Goal: Communication & Community: Answer question/provide support

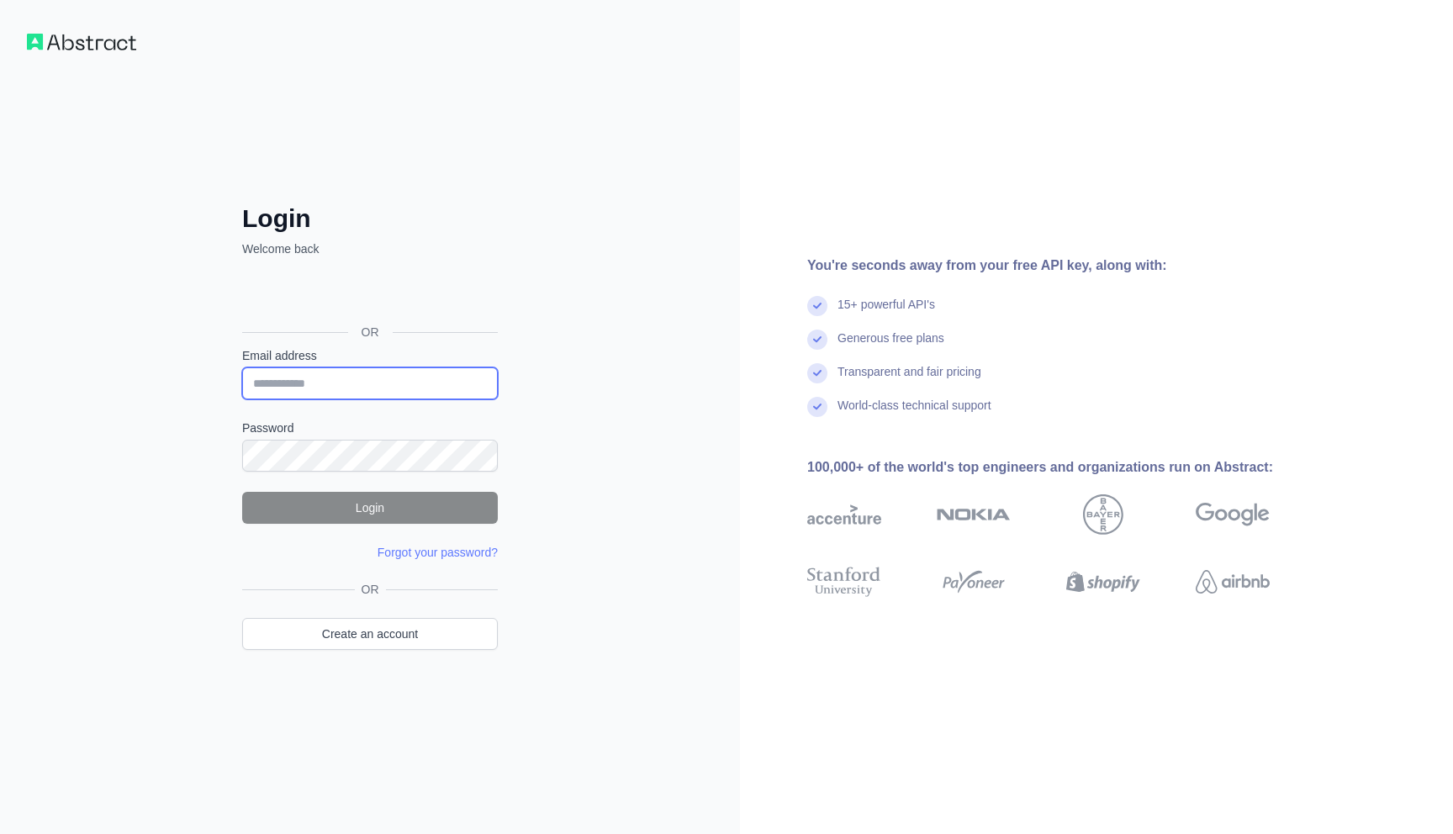
type input "**********"
click at [325, 512] on button "Login" at bounding box center [370, 508] width 256 height 32
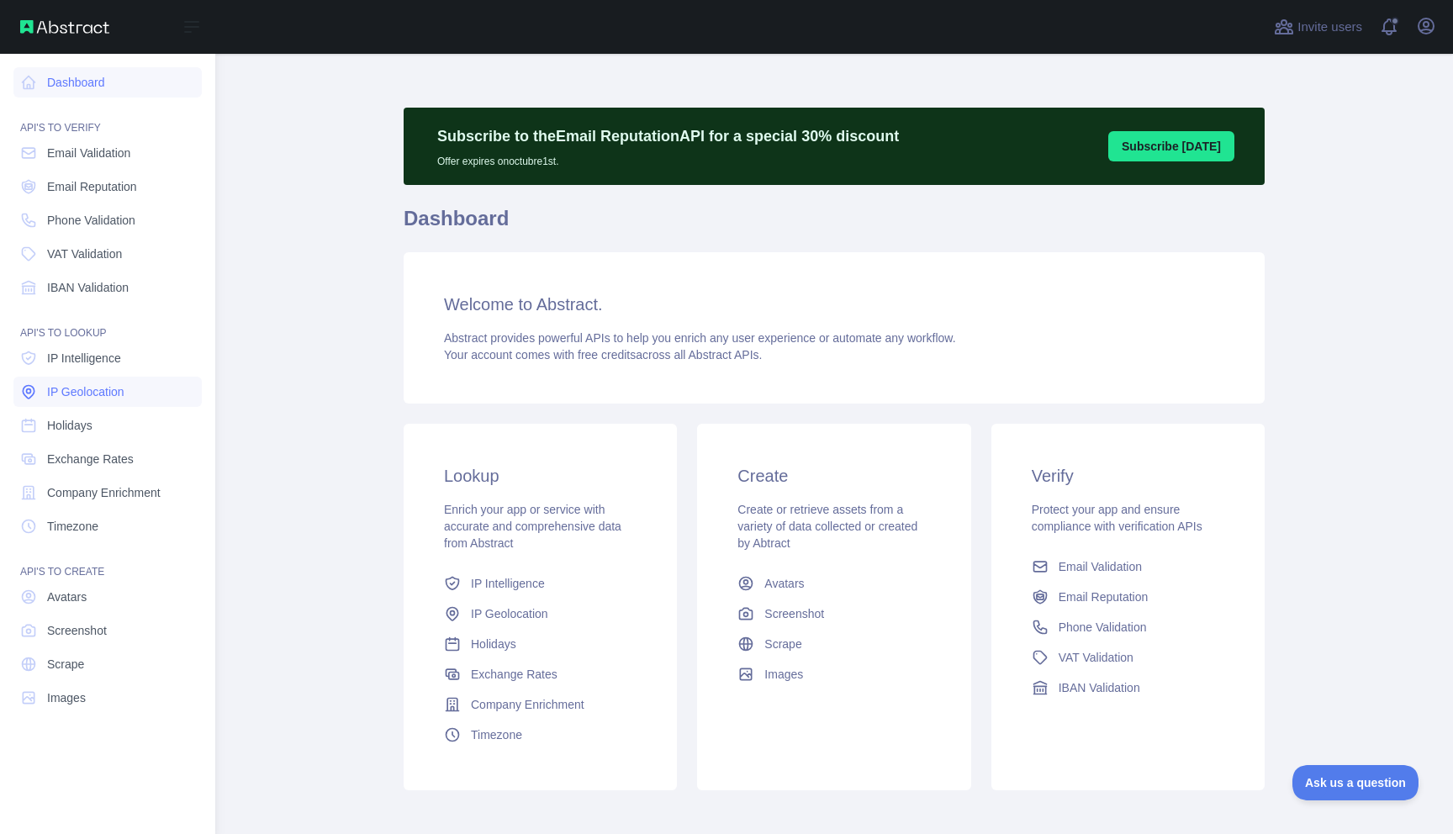
click at [118, 393] on span "IP Geolocation" at bounding box center [85, 391] width 77 height 17
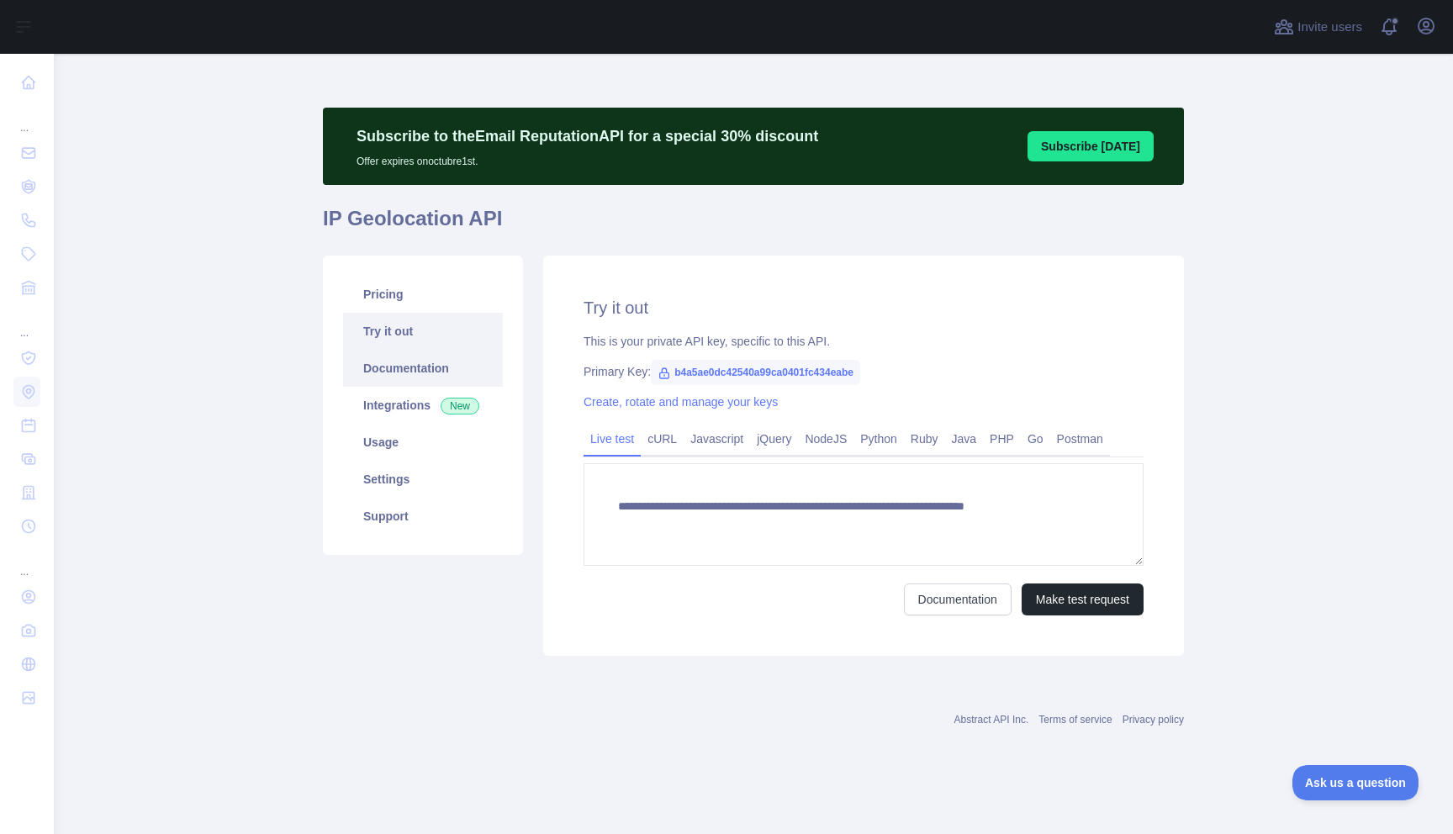
type textarea "**********"
click at [407, 451] on link "Usage" at bounding box center [423, 442] width 160 height 37
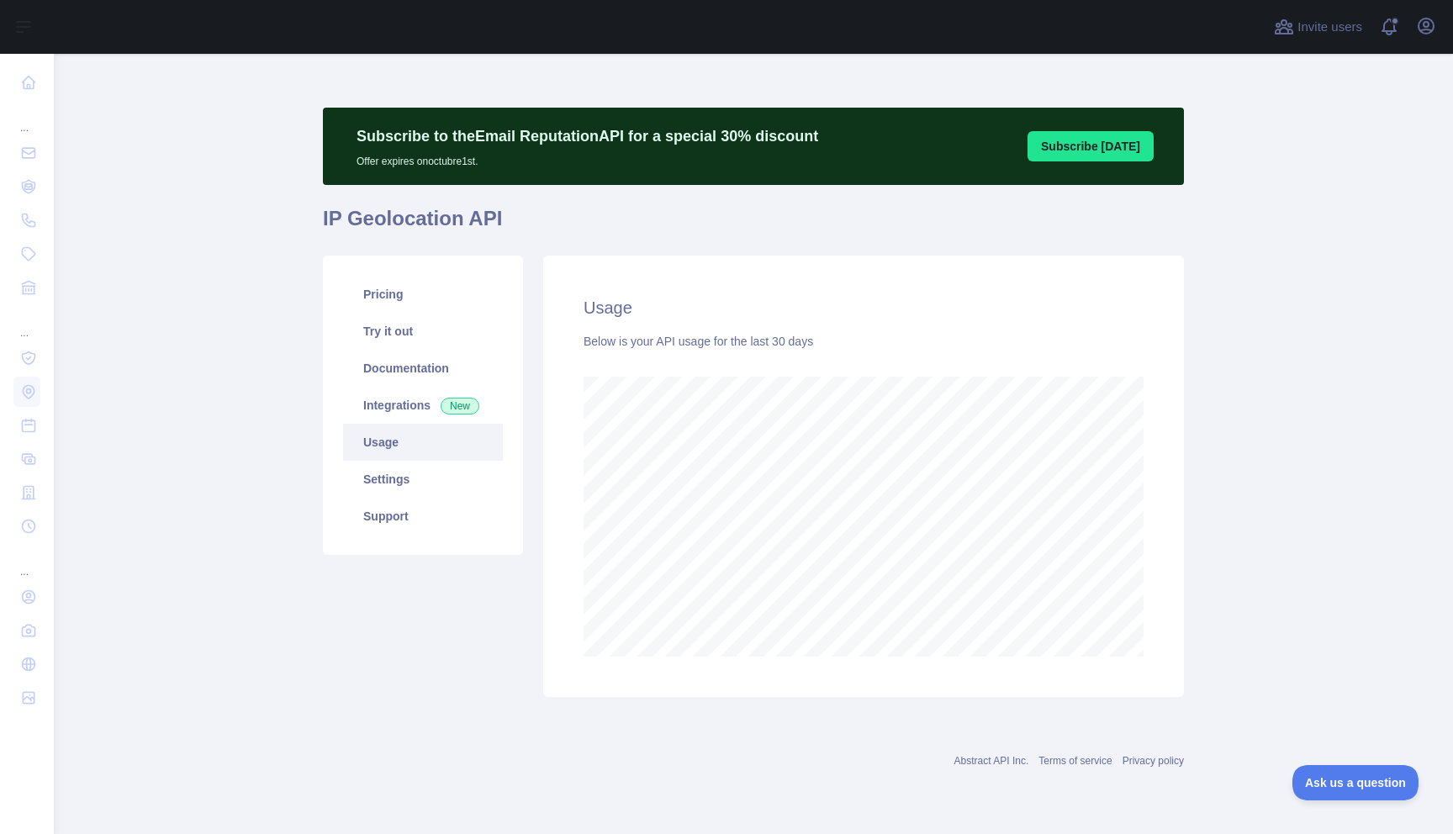
scroll to position [780, 1399]
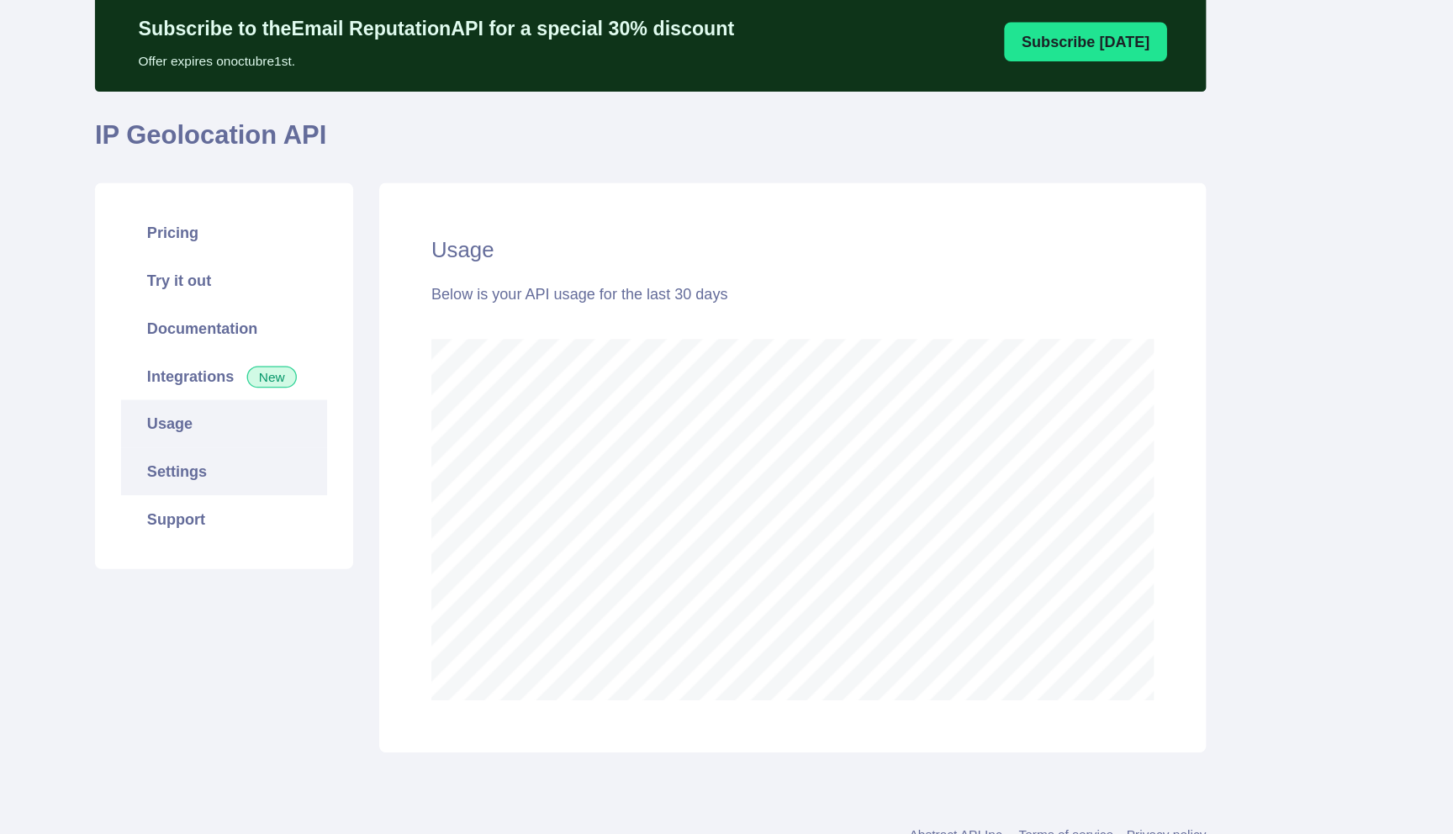
click at [362, 469] on link "Settings" at bounding box center [423, 479] width 160 height 37
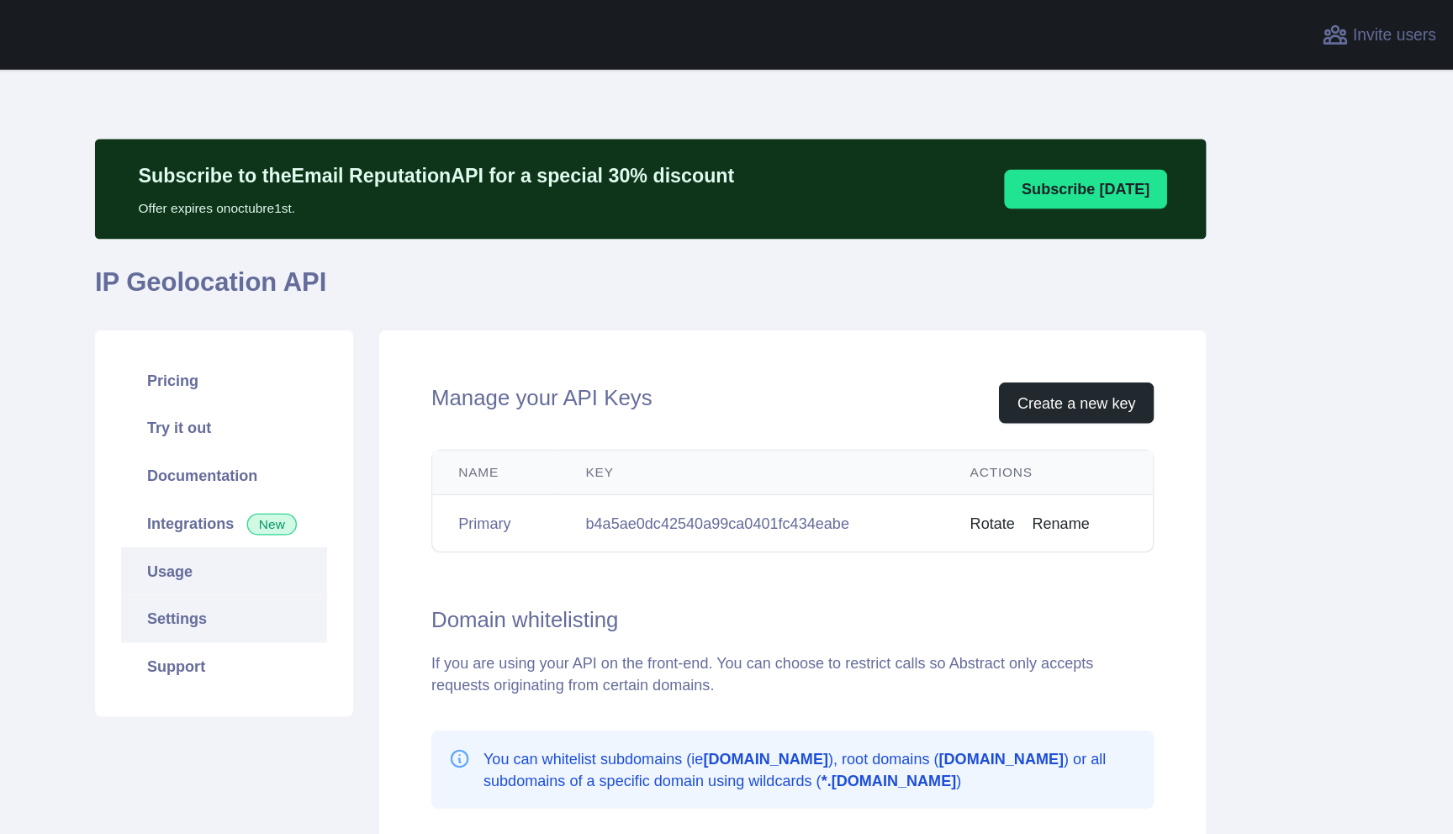
click at [371, 437] on link "Usage" at bounding box center [423, 442] width 160 height 37
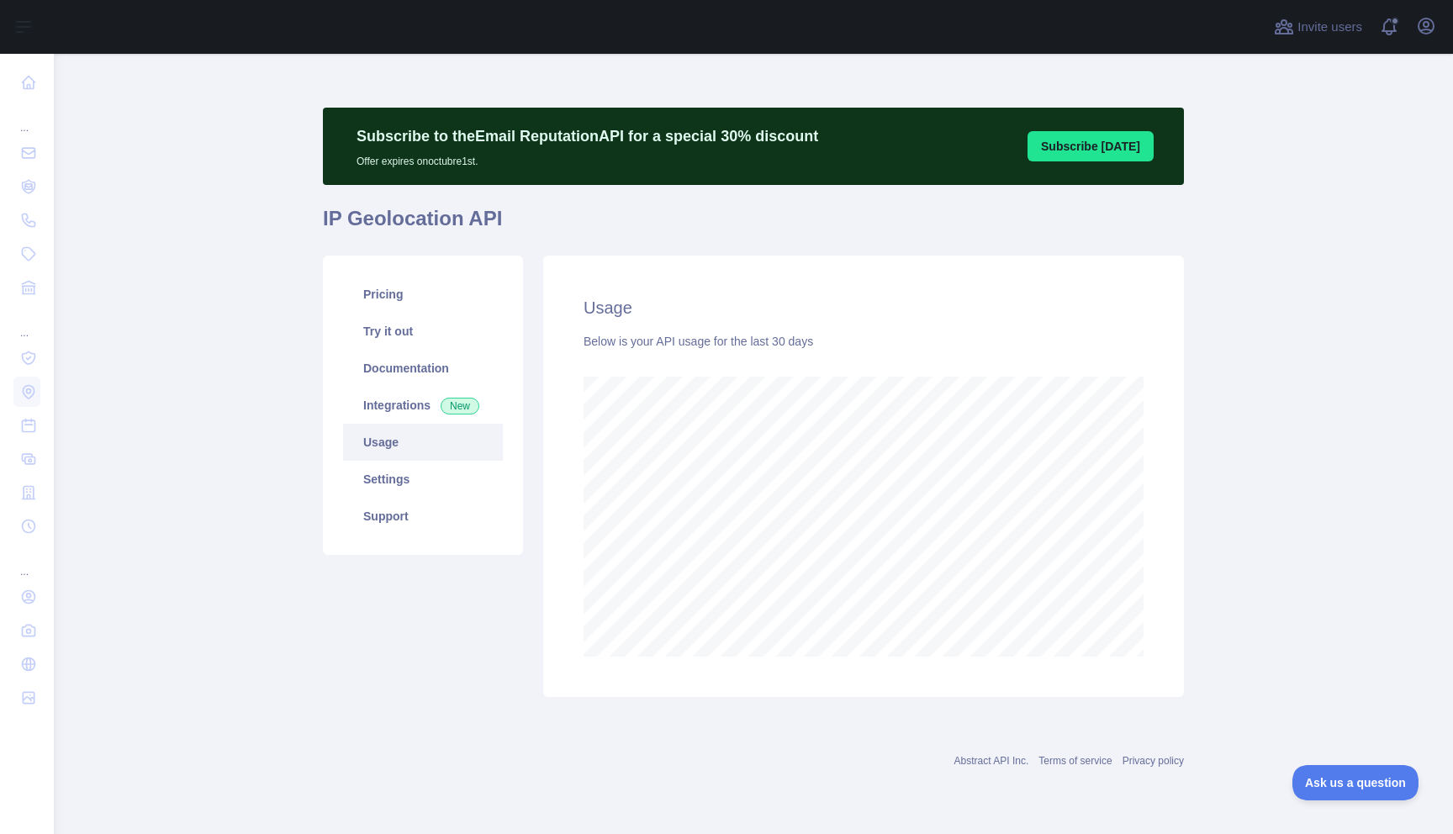
scroll to position [780, 1399]
click at [1421, 37] on button "Open user menu" at bounding box center [1426, 26] width 27 height 27
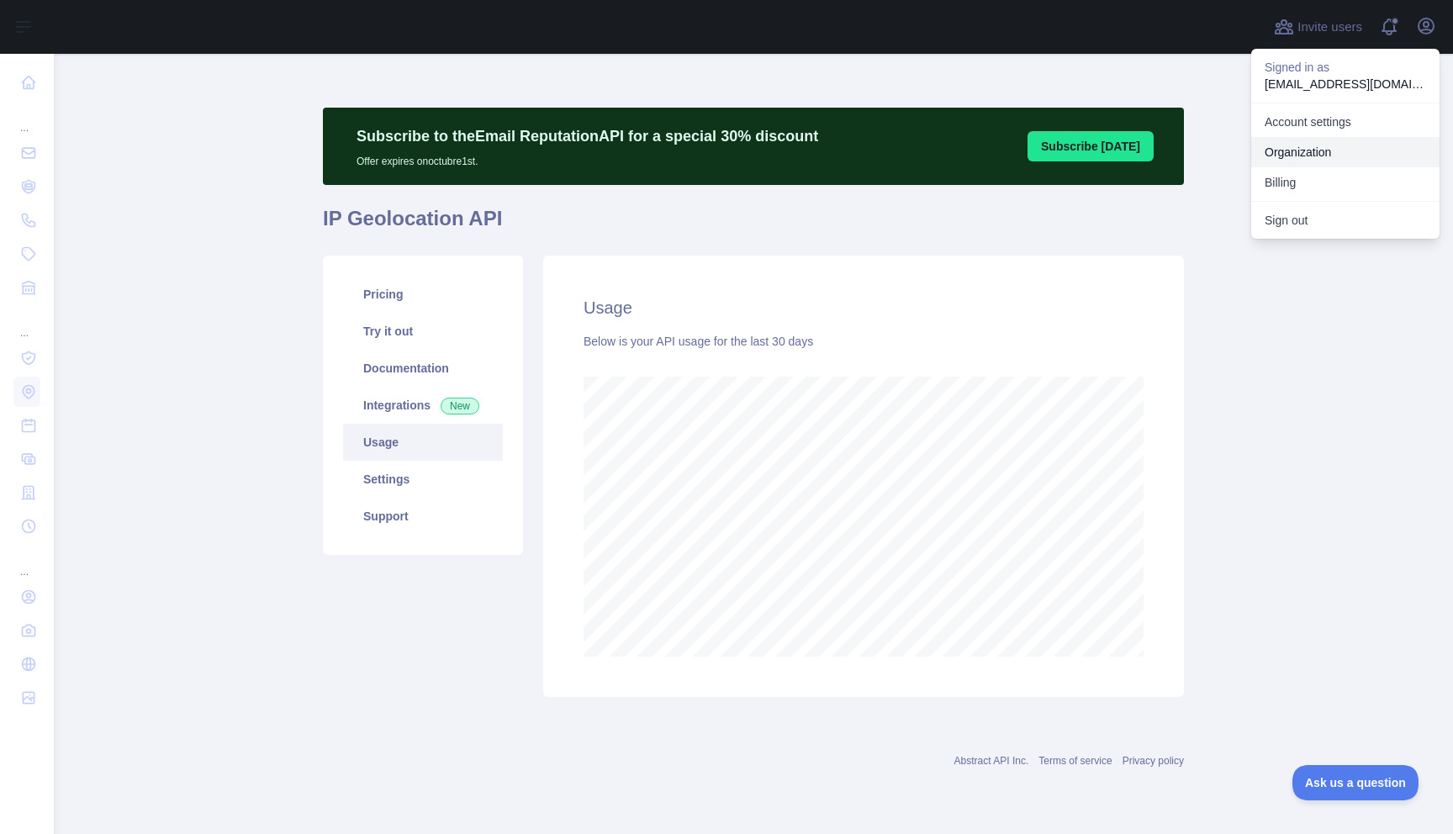
click at [1340, 158] on link "Organization" at bounding box center [1345, 152] width 188 height 30
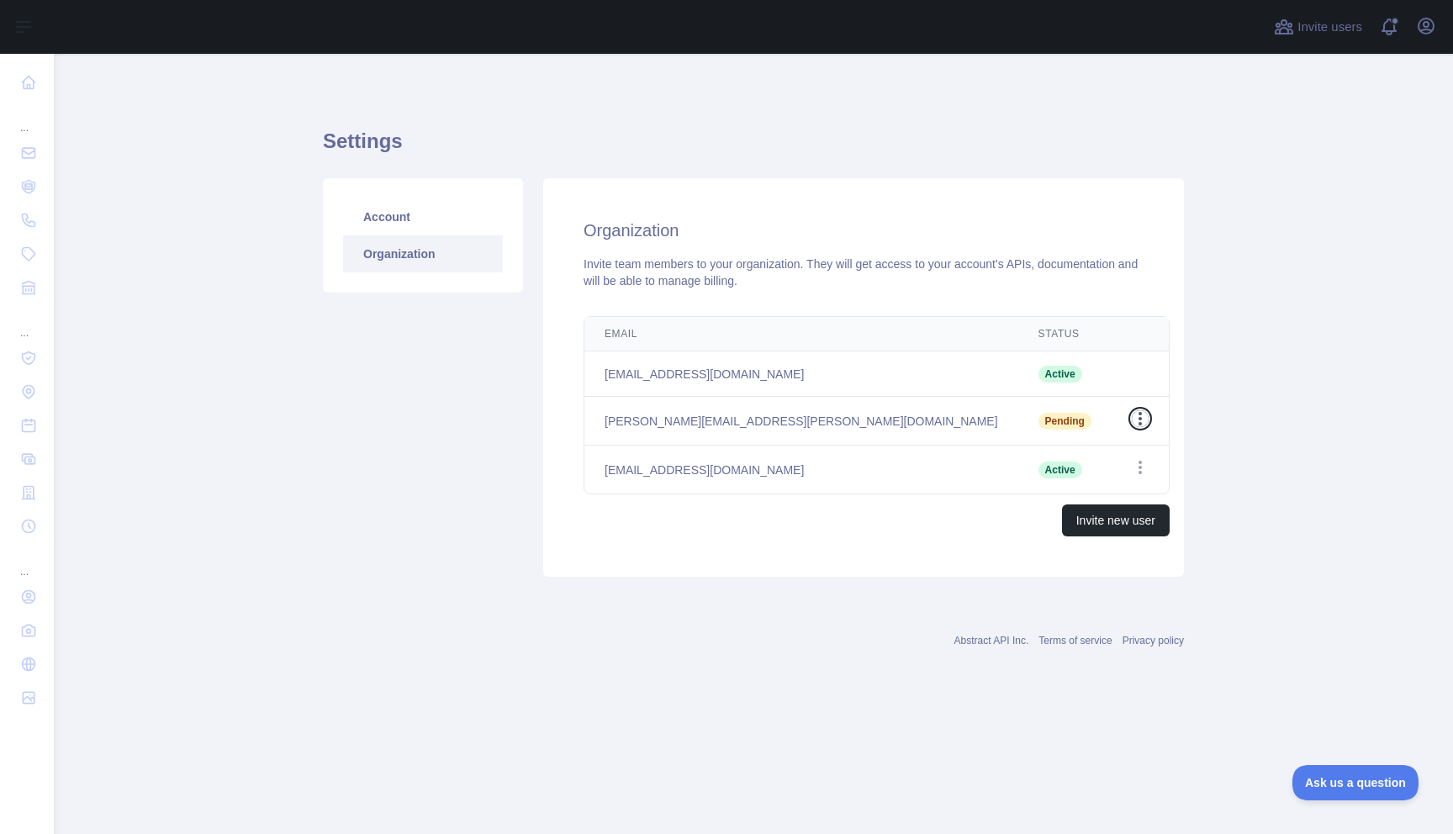
click at [1132, 414] on icon "button" at bounding box center [1140, 418] width 17 height 17
click at [1079, 450] on button "Resend invite" at bounding box center [1054, 452] width 188 height 30
